Goal: Use online tool/utility: Utilize a website feature to perform a specific function

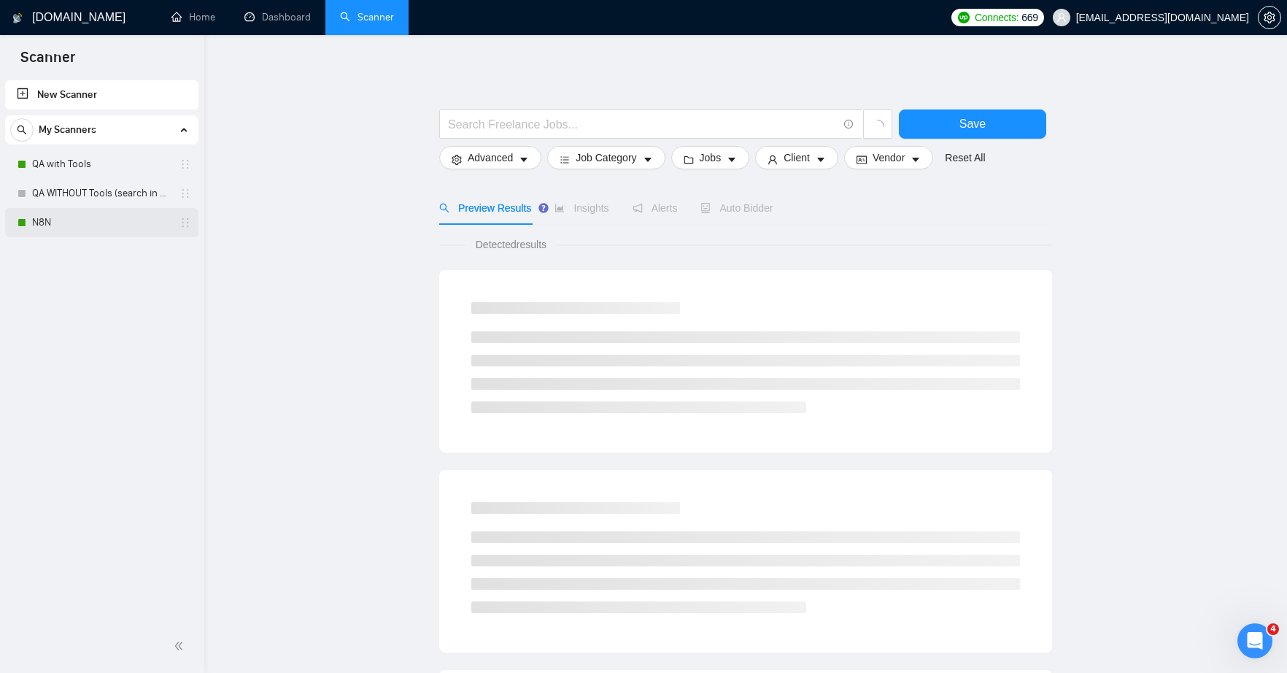
click at [46, 223] on link "N8N" at bounding box center [101, 222] width 139 height 29
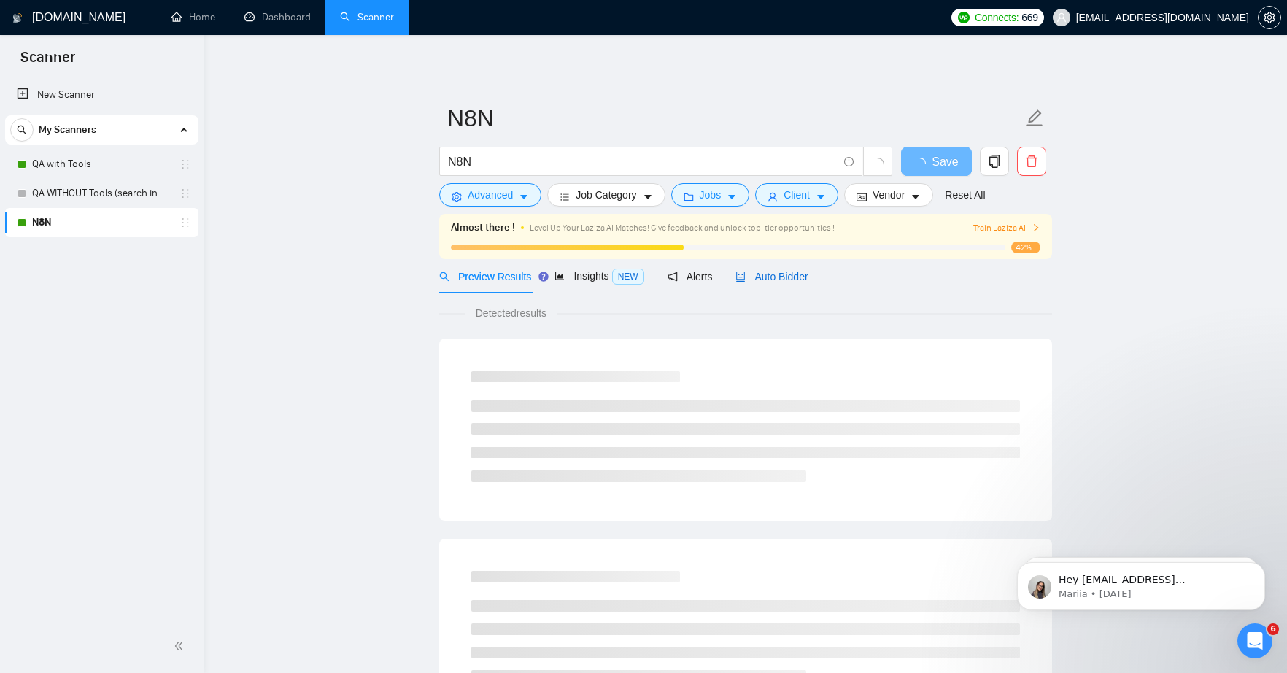
click at [787, 279] on span "Auto Bidder" at bounding box center [772, 277] width 72 height 12
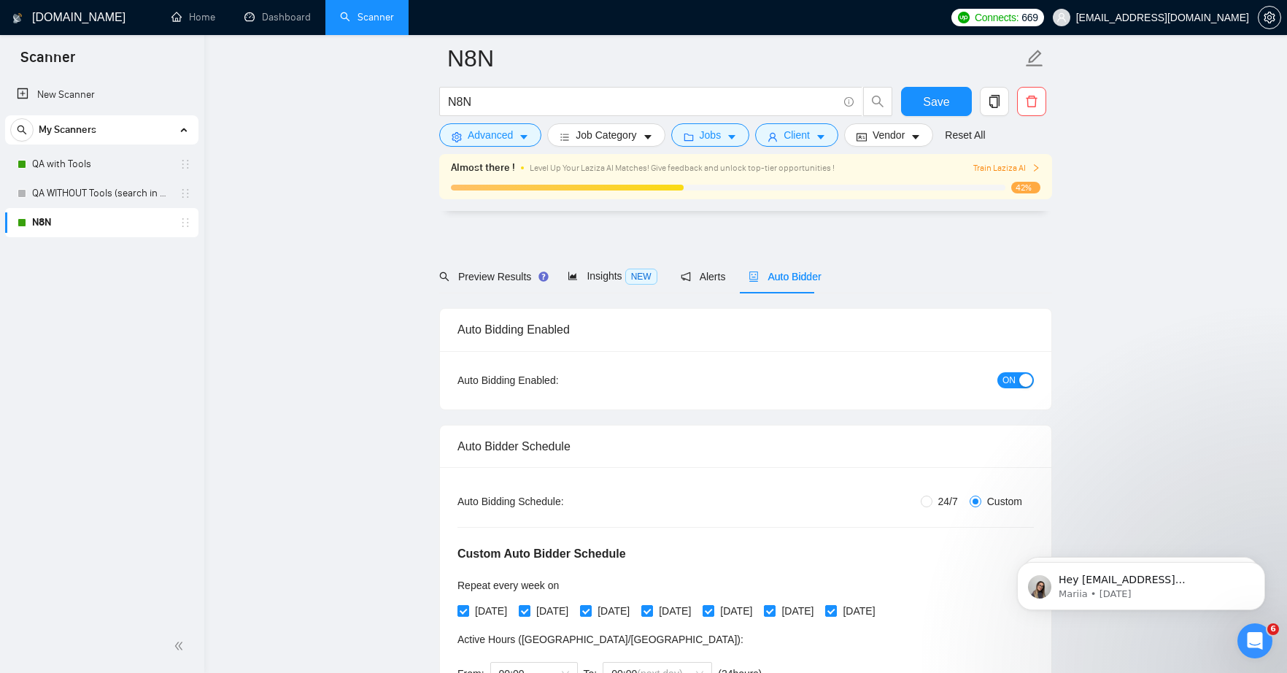
radio input "false"
radio input "true"
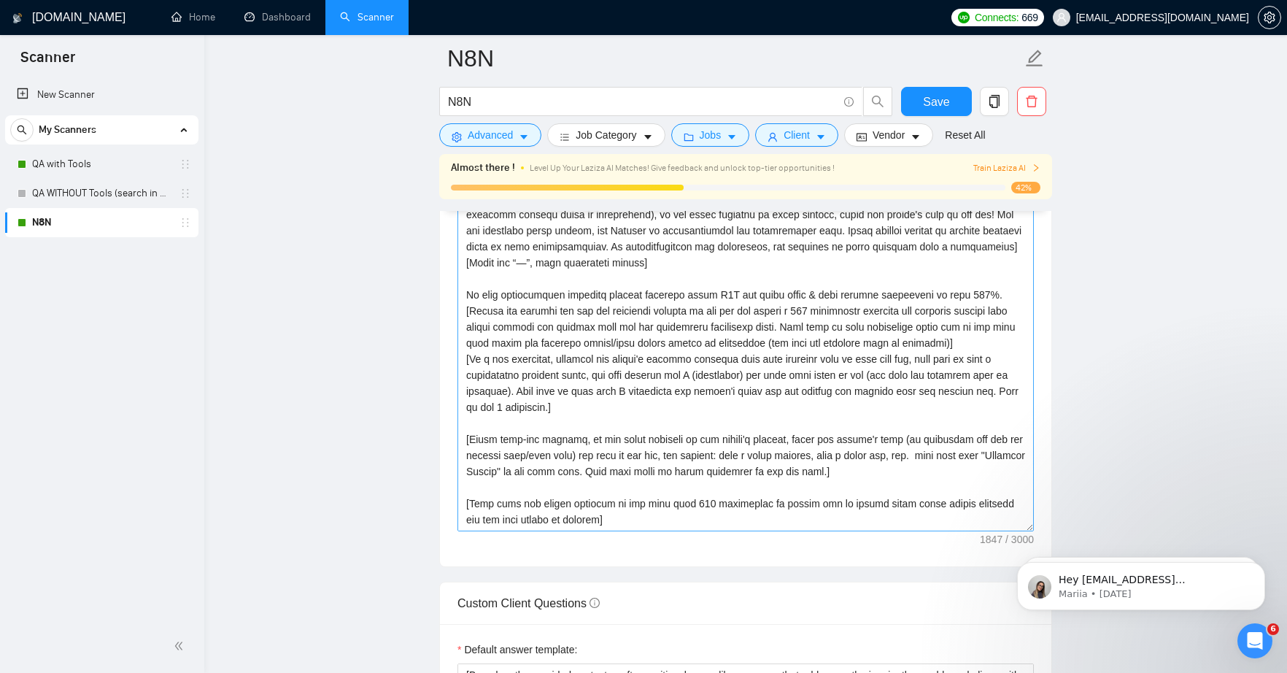
scroll to position [1835, 0]
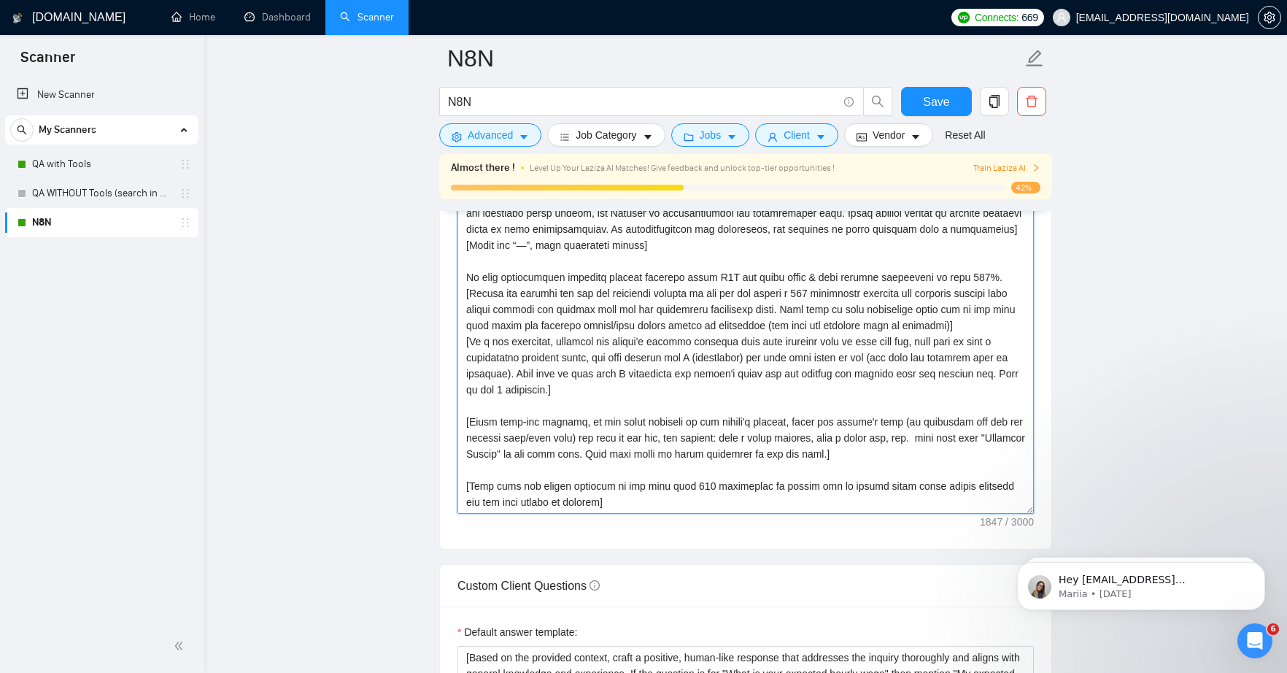
click at [632, 500] on textarea "Cover letter template:" at bounding box center [746, 349] width 576 height 328
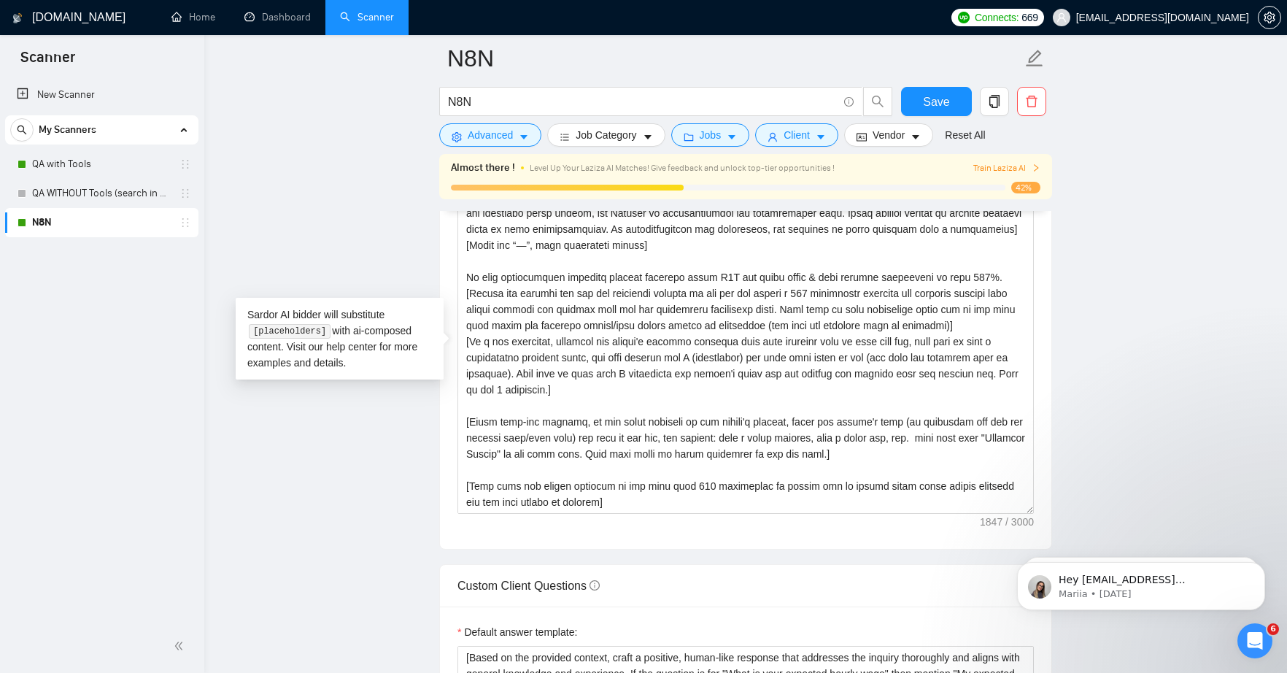
click at [1223, 275] on main "N8N N8N Save Advanced Job Category Jobs Client Vendor Reset All Almost there ! …" at bounding box center [746, 377] width 1036 height 4307
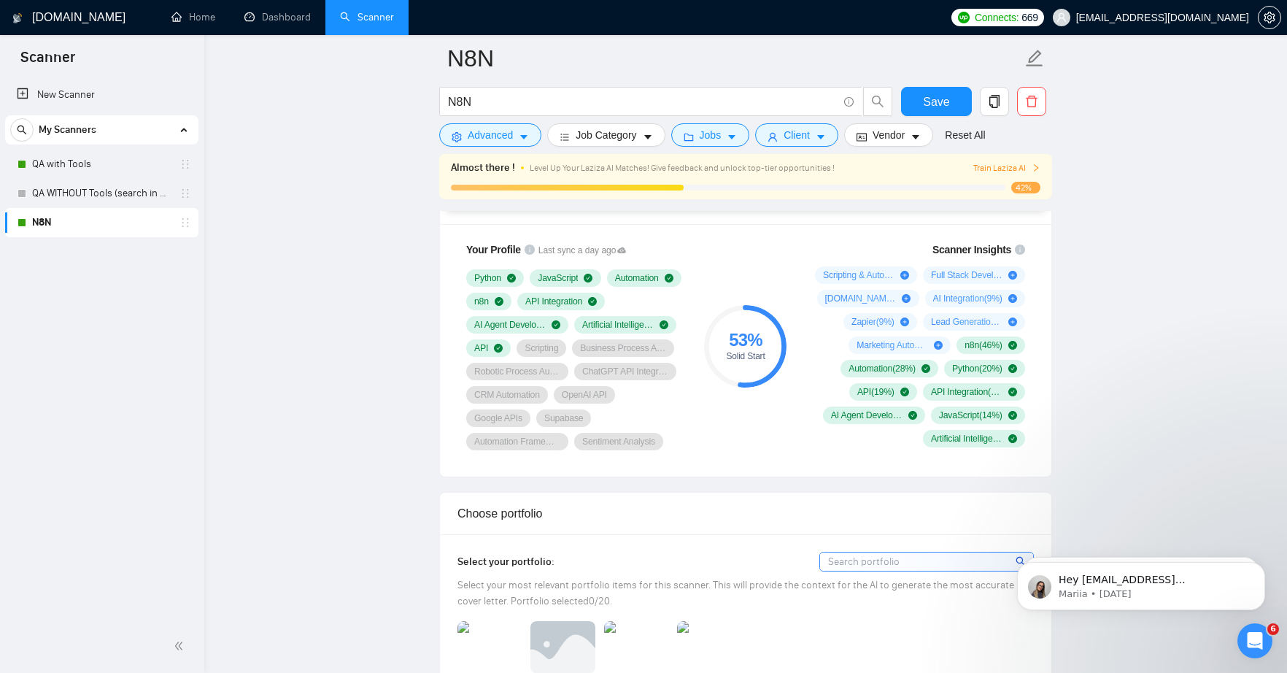
scroll to position [1089, 0]
